Goal: Navigation & Orientation: Find specific page/section

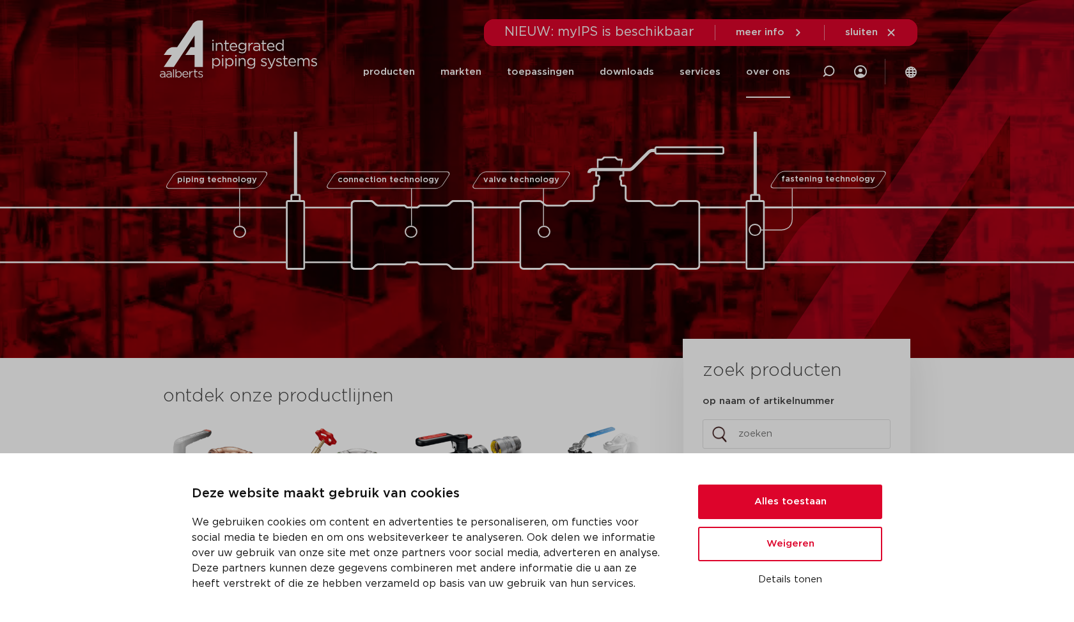
click at [761, 76] on link "over ons" at bounding box center [768, 72] width 44 height 52
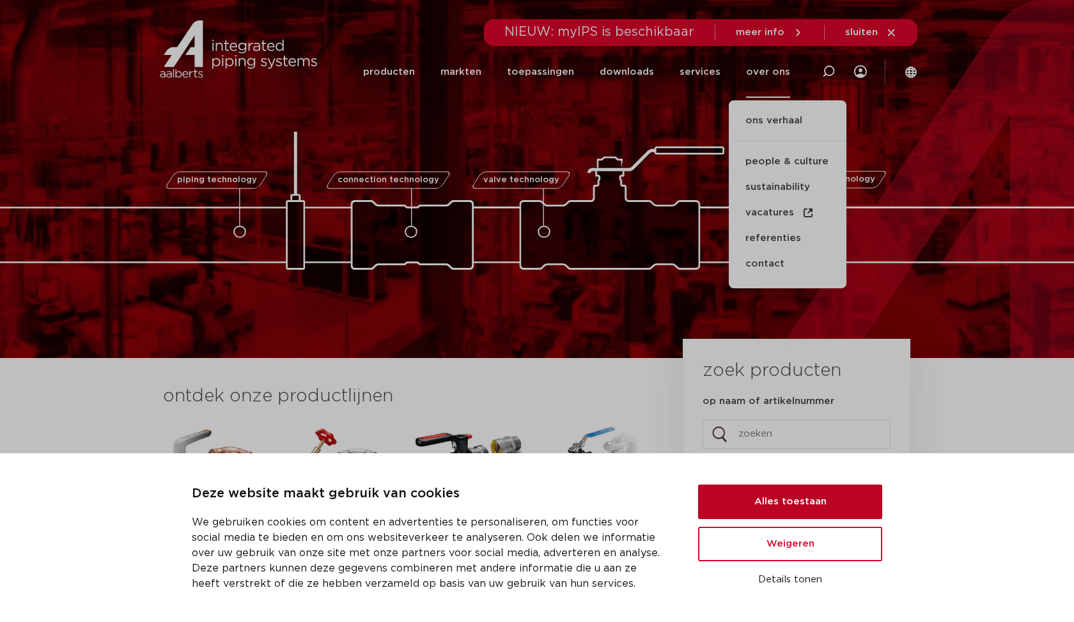
click at [737, 497] on button "Alles toestaan" at bounding box center [790, 501] width 184 height 35
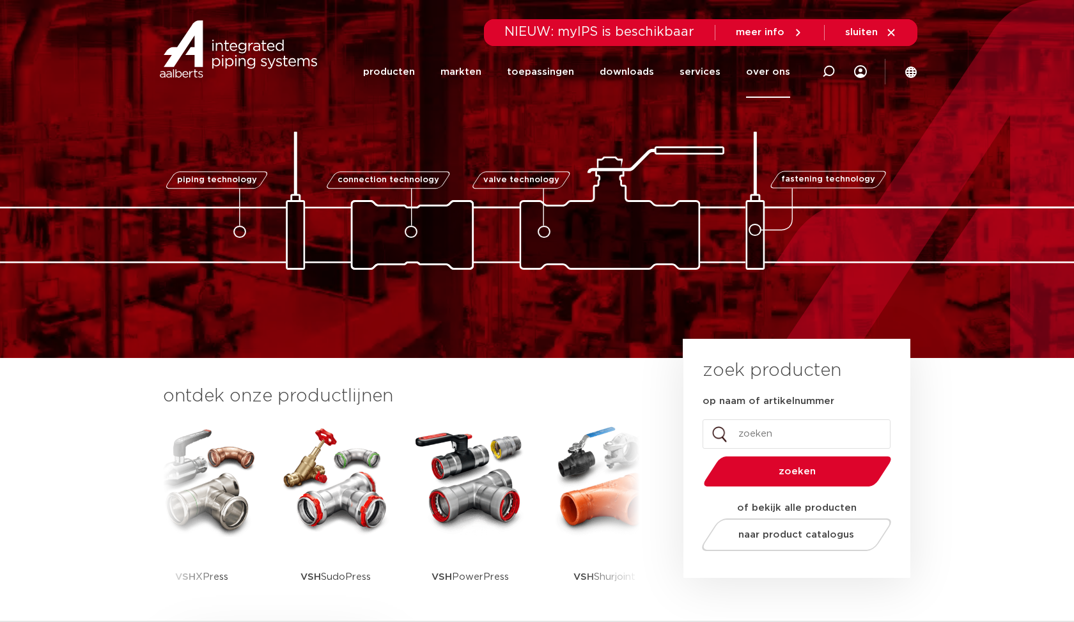
click at [774, 84] on link "over ons" at bounding box center [768, 72] width 44 height 52
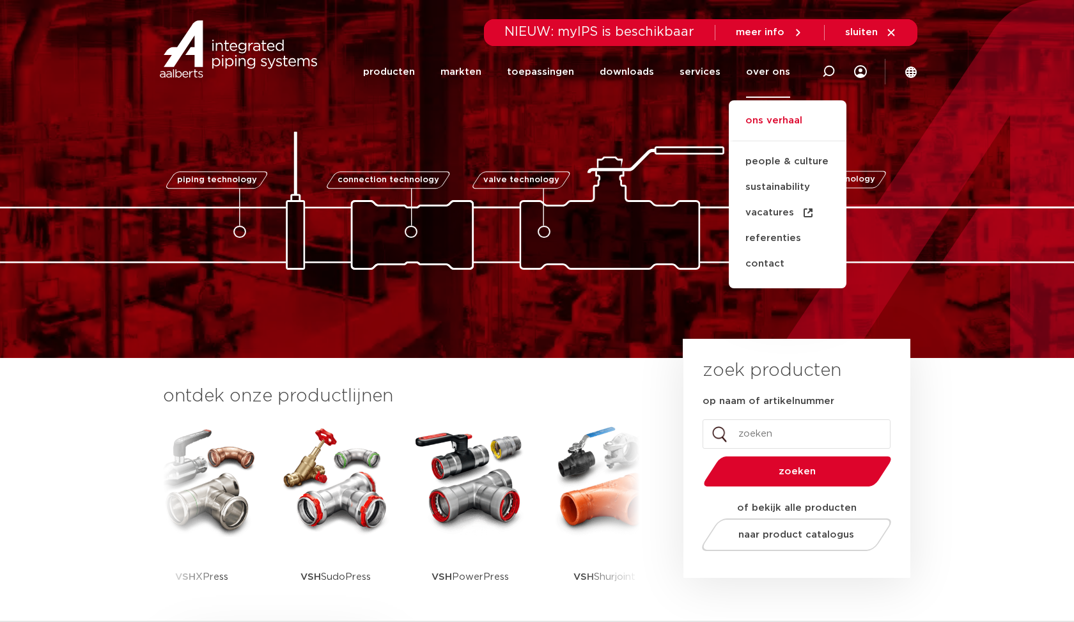
click at [776, 117] on link "ons verhaal" at bounding box center [788, 127] width 118 height 28
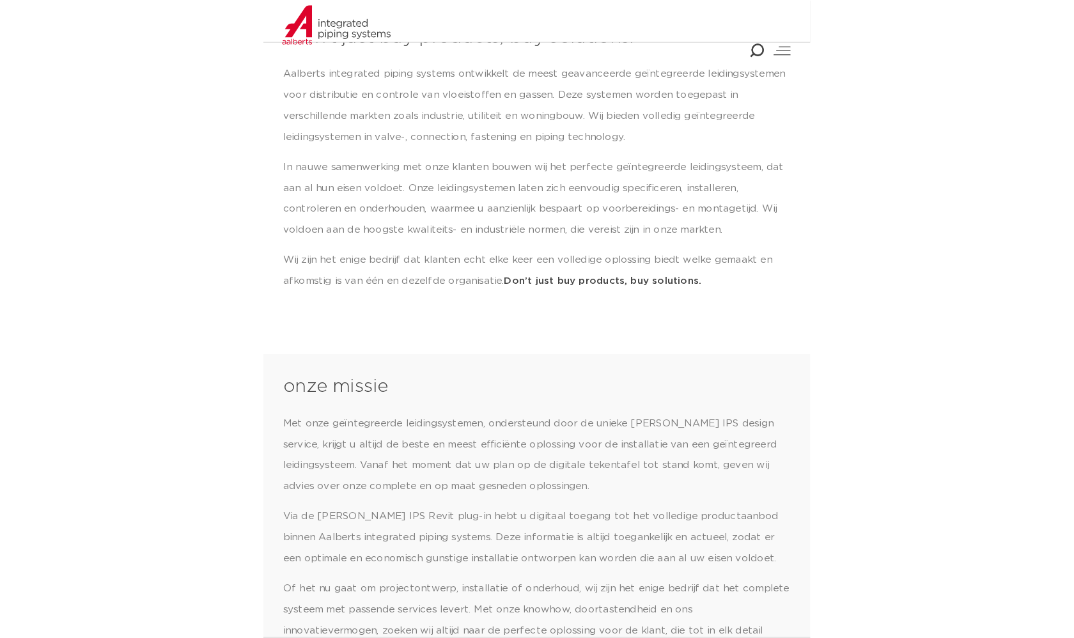
scroll to position [219, 0]
